Goal: Task Accomplishment & Management: Use online tool/utility

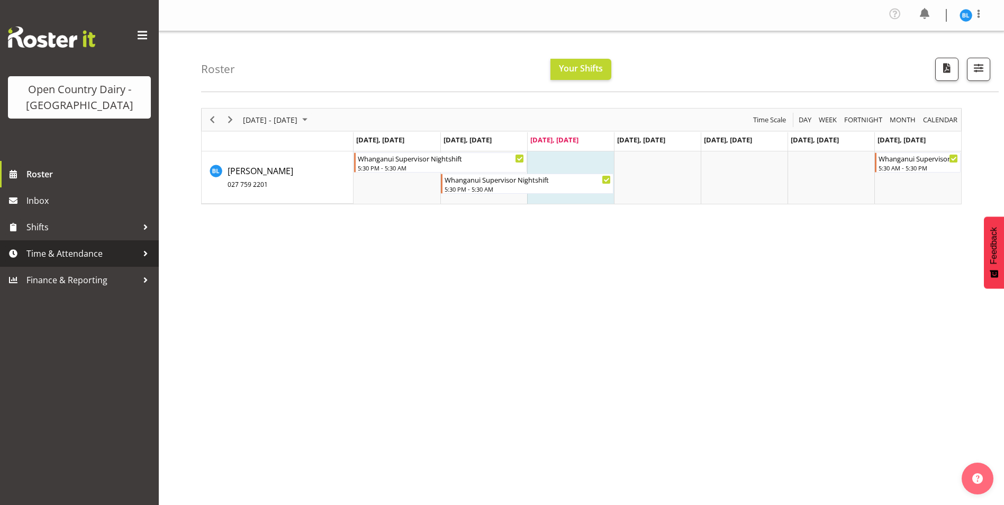
click at [54, 248] on span "Time & Attendance" at bounding box center [81, 254] width 111 height 16
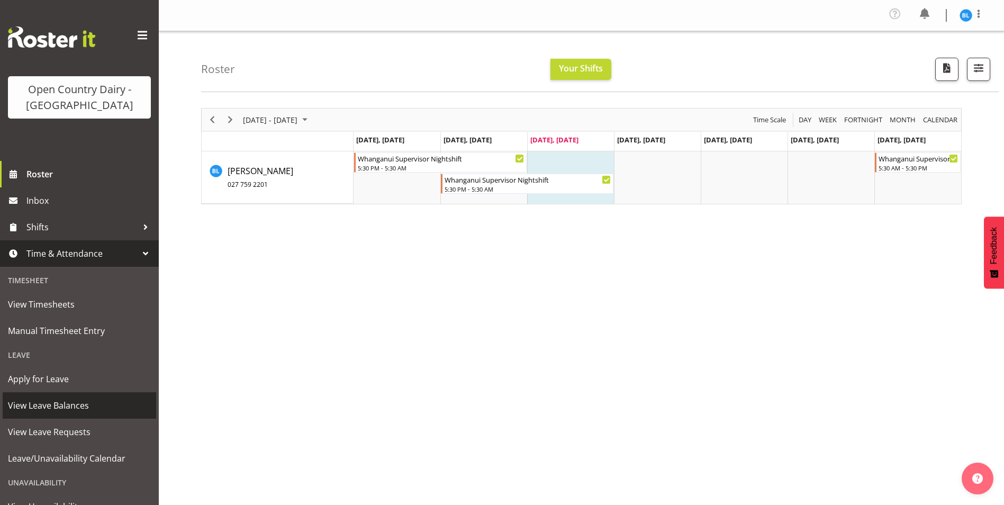
click at [87, 408] on span "View Leave Balances" at bounding box center [79, 405] width 143 height 16
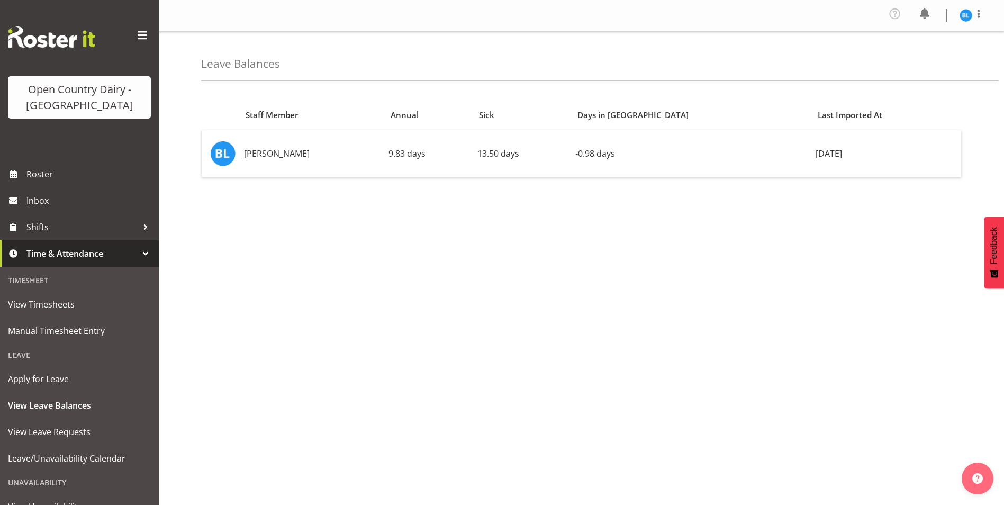
click at [619, 324] on div "Staff Member Annual Sick Days in Lieu Last Imported At Bruce Lind 9.83 days 13.…" at bounding box center [602, 300] width 803 height 423
click at [637, 289] on div "Staff Member Annual Sick Days in Lieu Last Imported At Bruce Lind 9.83 days 13.…" at bounding box center [602, 300] width 803 height 423
click at [635, 283] on div "Staff Member Annual Sick Days in Lieu Last Imported At Bruce Lind 9.83 days 13.…" at bounding box center [602, 300] width 803 height 423
click at [633, 278] on div "Staff Member Annual Sick Days in Lieu Last Imported At Bruce Lind 9.83 days 13.…" at bounding box center [602, 300] width 803 height 423
click at [633, 264] on div "Staff Member Annual Sick Days in Lieu Last Imported At Bruce Lind 9.83 days 13.…" at bounding box center [602, 300] width 803 height 423
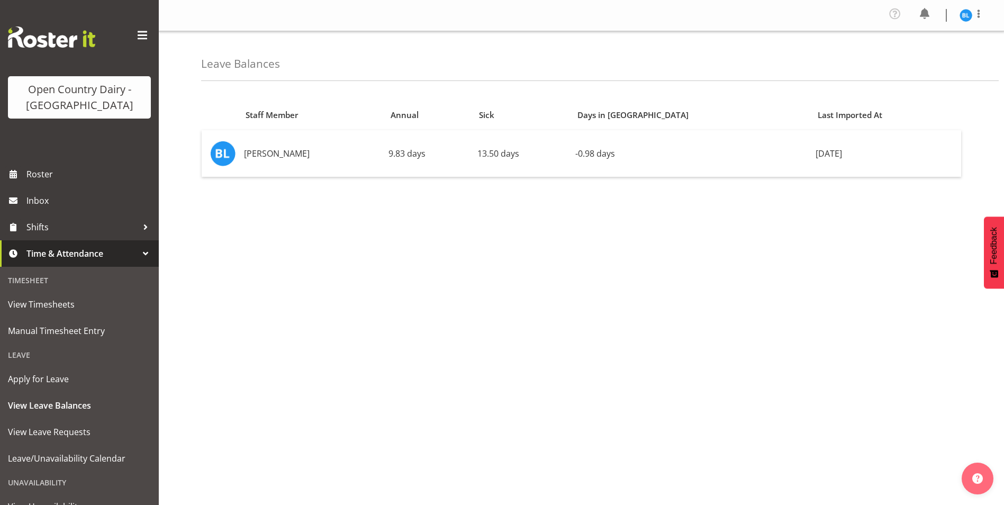
click at [633, 233] on div "Staff Member Annual Sick Days in Lieu Last Imported At Bruce Lind 9.83 days 13.…" at bounding box center [602, 300] width 803 height 423
drag, startPoint x: 630, startPoint y: 275, endPoint x: 625, endPoint y: 282, distance: 8.7
click at [630, 276] on div "Staff Member Annual Sick Days in Lieu Last Imported At Bruce Lind 9.83 days 13.…" at bounding box center [602, 300] width 803 height 423
drag, startPoint x: 605, startPoint y: 320, endPoint x: 612, endPoint y: 293, distance: 27.2
click at [608, 308] on div "Staff Member Annual Sick Days in Lieu Last Imported At Bruce Lind 9.83 days 13.…" at bounding box center [602, 300] width 803 height 423
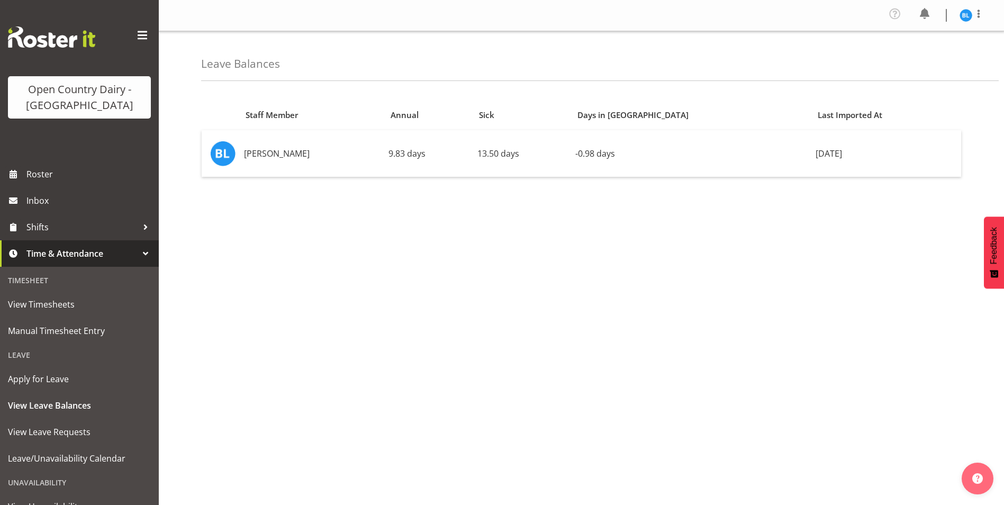
click at [611, 279] on div "Staff Member Annual Sick Days in Lieu Last Imported At Bruce Lind 9.83 days 13.…" at bounding box center [602, 300] width 803 height 423
click at [598, 235] on div "Staff Member Annual Sick Days in Lieu Last Imported At Bruce Lind 9.83 days 13.…" at bounding box center [602, 300] width 803 height 423
drag, startPoint x: 607, startPoint y: 282, endPoint x: 619, endPoint y: 319, distance: 38.5
click at [609, 284] on div "Staff Member Annual Sick Days in Lieu Last Imported At Bruce Lind 9.83 days 13.…" at bounding box center [602, 300] width 803 height 423
drag, startPoint x: 619, startPoint y: 320, endPoint x: 616, endPoint y: 292, distance: 27.8
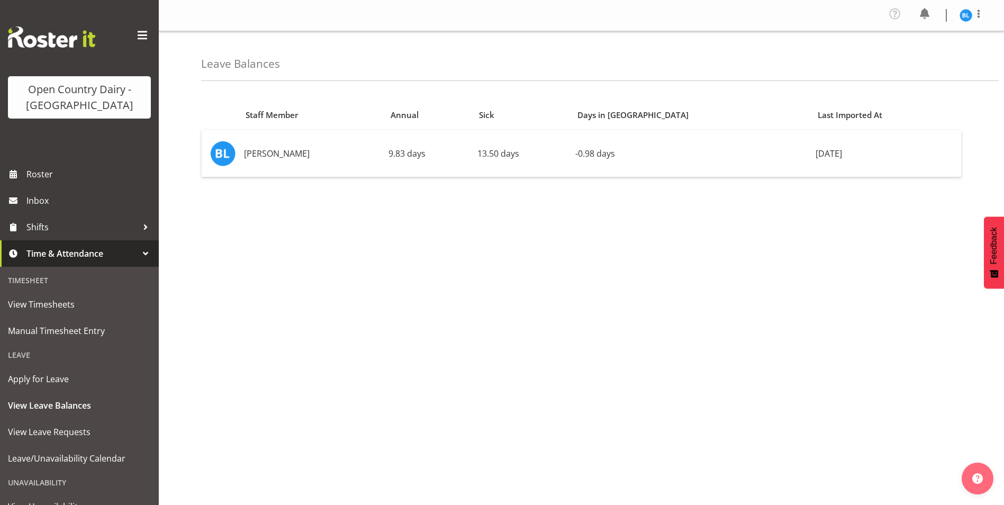
click at [618, 314] on div "Staff Member Annual Sick Days in Lieu Last Imported At Bruce Lind 9.83 days 13.…" at bounding box center [602, 300] width 803 height 423
click at [615, 293] on div "Staff Member Annual Sick Days in Lieu Last Imported At Bruce Lind 9.83 days 13.…" at bounding box center [602, 300] width 803 height 423
click at [619, 254] on div "Staff Member Annual Sick Days in Lieu Last Imported At Bruce Lind 9.83 days 13.…" at bounding box center [602, 300] width 803 height 423
click at [621, 288] on div "Staff Member Annual Sick Days in Lieu Last Imported At Bruce Lind 9.83 days 13.…" at bounding box center [602, 300] width 803 height 423
click at [632, 315] on div "Staff Member Annual Sick Days in Lieu Last Imported At Bruce Lind 9.83 days 13.…" at bounding box center [602, 300] width 803 height 423
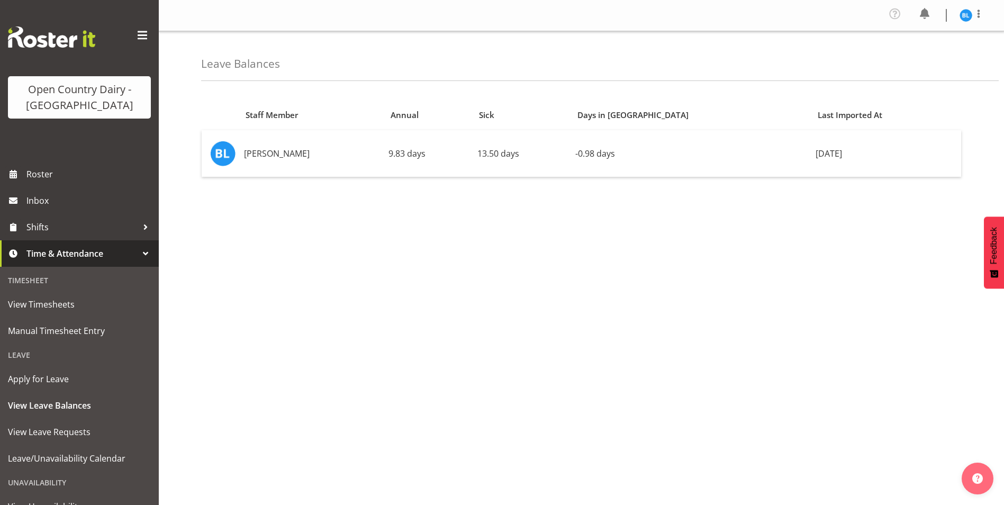
drag, startPoint x: 627, startPoint y: 296, endPoint x: 624, endPoint y: 288, distance: 8.6
click at [626, 291] on div "Staff Member Annual Sick Days in Lieu Last Imported At Bruce Lind 9.83 days 13.…" at bounding box center [602, 300] width 803 height 423
click at [623, 270] on div "Staff Member Annual Sick Days in Lieu Last Imported At Bruce Lind 9.83 days 13.…" at bounding box center [602, 300] width 803 height 423
drag, startPoint x: 630, startPoint y: 297, endPoint x: 626, endPoint y: 293, distance: 6.0
click at [630, 296] on div "Staff Member Annual Sick Days in Lieu Last Imported At Bruce Lind 9.83 days 13.…" at bounding box center [602, 300] width 803 height 423
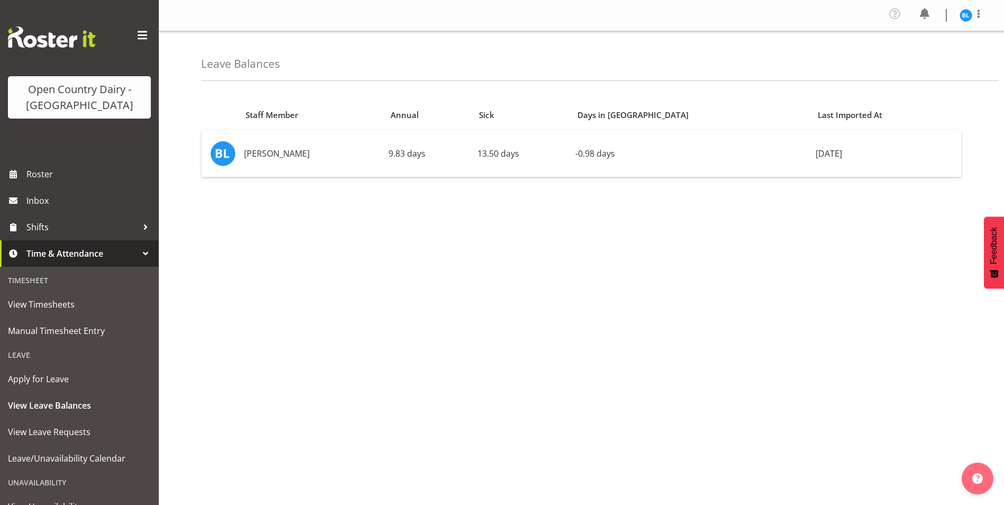
click at [627, 288] on div "Staff Member Annual Sick Days in Lieu Last Imported At Bruce Lind 9.83 days 13.…" at bounding box center [602, 300] width 803 height 423
click at [633, 293] on div "Staff Member Annual Sick Days in Lieu Last Imported At Bruce Lind 9.83 days 13.…" at bounding box center [602, 300] width 803 height 423
click at [46, 333] on span "Manual Timesheet Entry" at bounding box center [79, 331] width 143 height 16
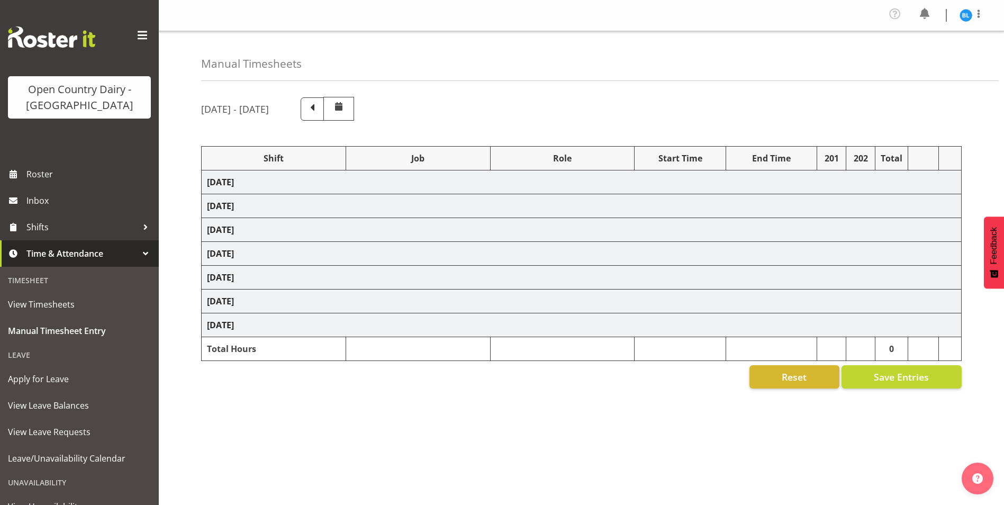
select select "70655"
select select "66992"
select select "70656"
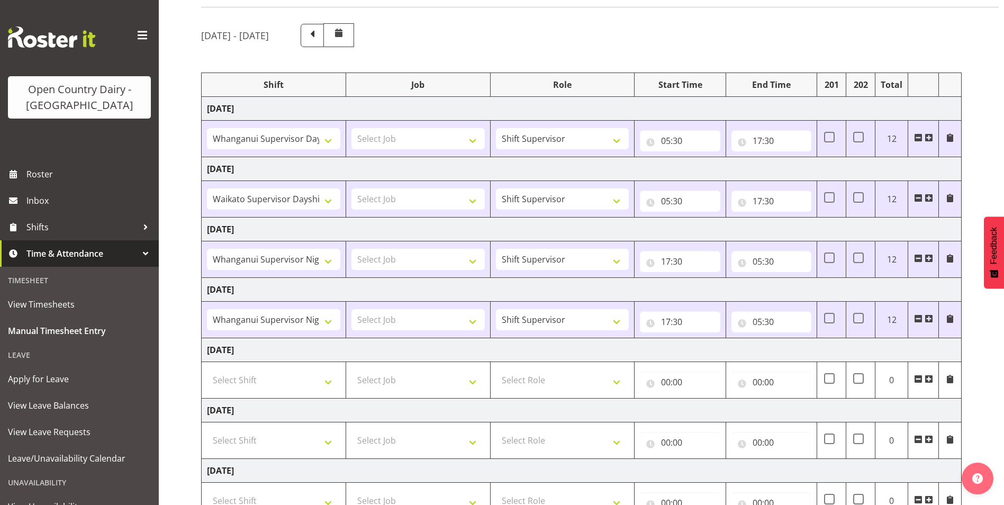
scroll to position [155, 0]
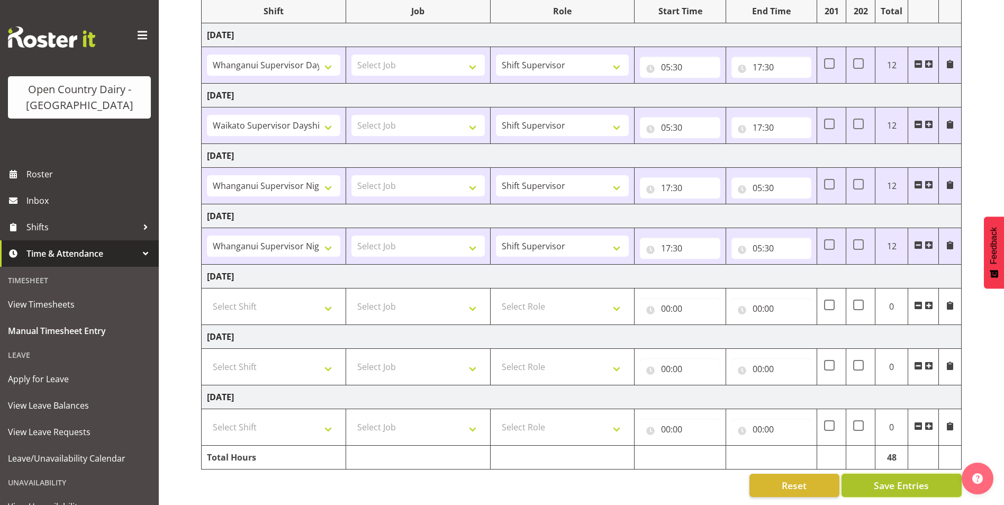
click at [893, 478] on span "Save Entries" at bounding box center [901, 485] width 55 height 14
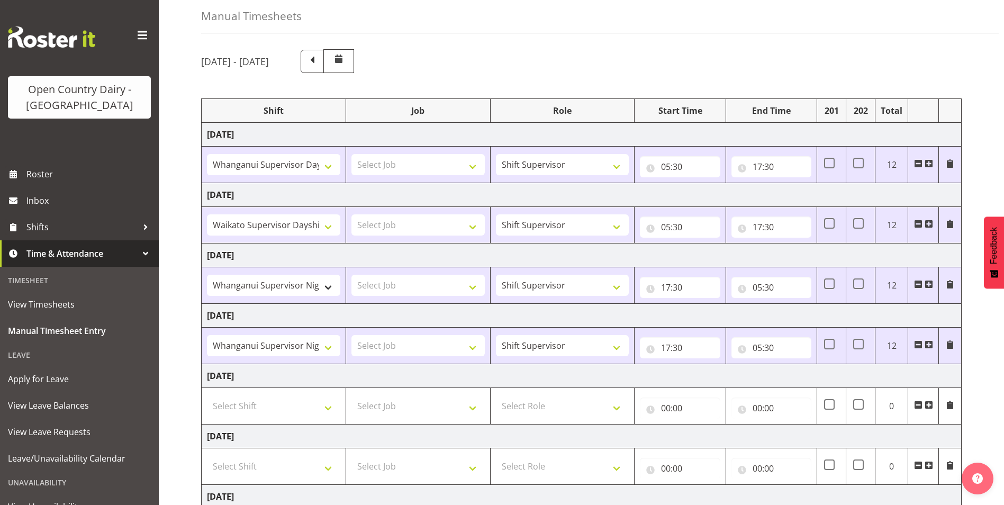
scroll to position [0, 0]
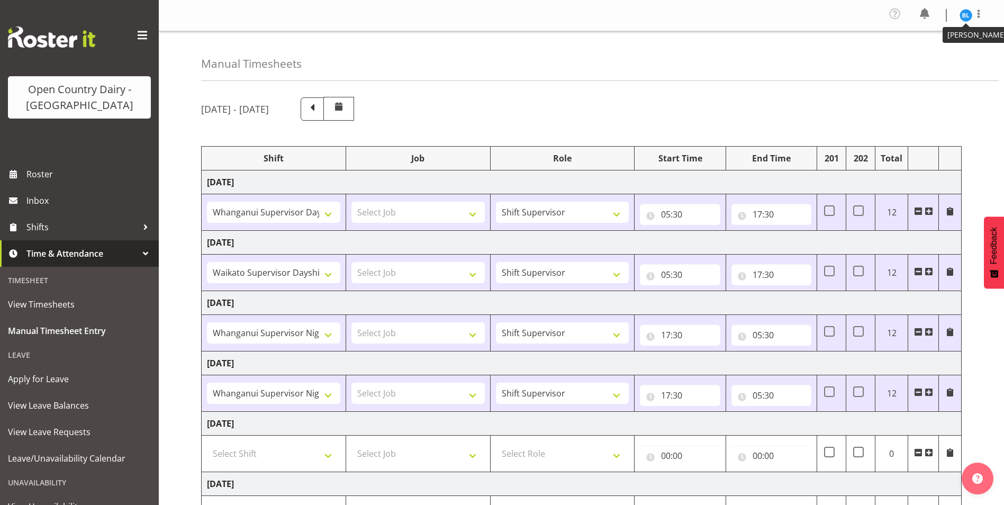
click at [962, 11] on img at bounding box center [966, 15] width 13 height 13
click at [916, 54] on link "Log Out" at bounding box center [934, 58] width 102 height 19
